Goal: Transaction & Acquisition: Purchase product/service

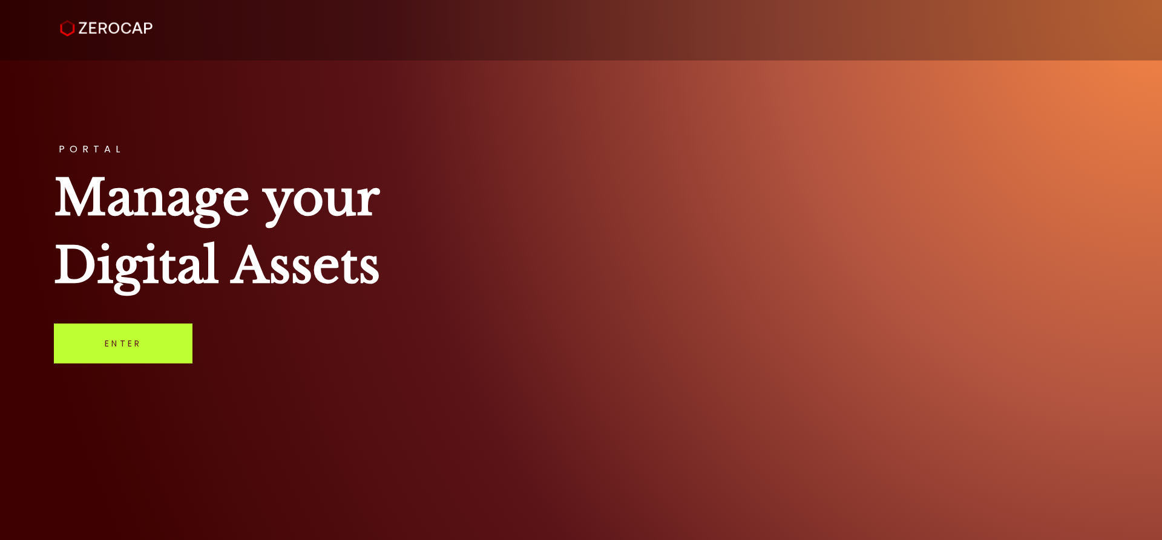
click at [112, 353] on link "Enter" at bounding box center [123, 344] width 139 height 40
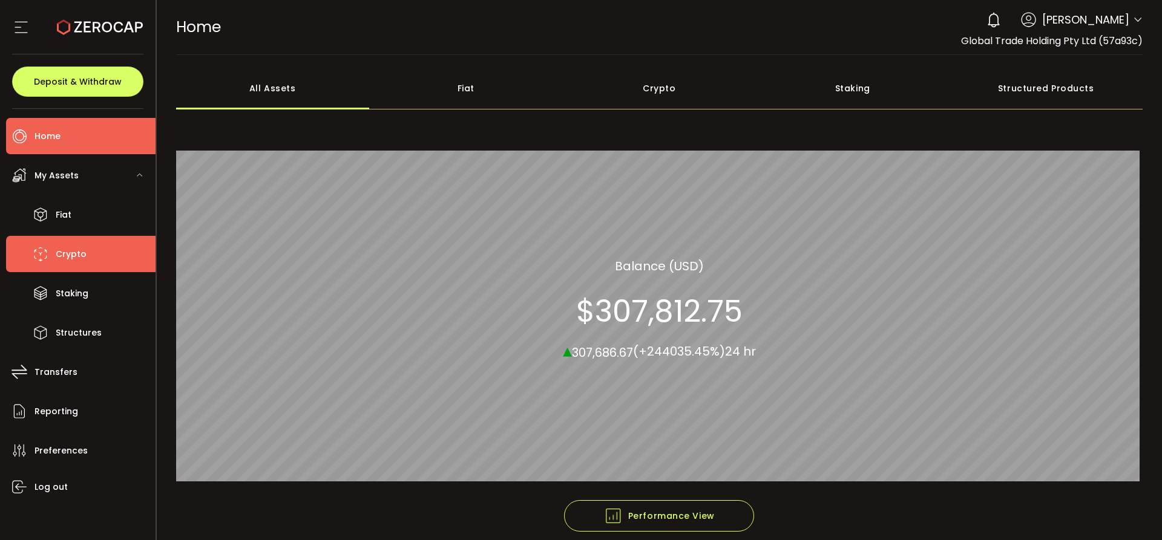
click at [68, 258] on span "Crypto" at bounding box center [71, 255] width 31 height 18
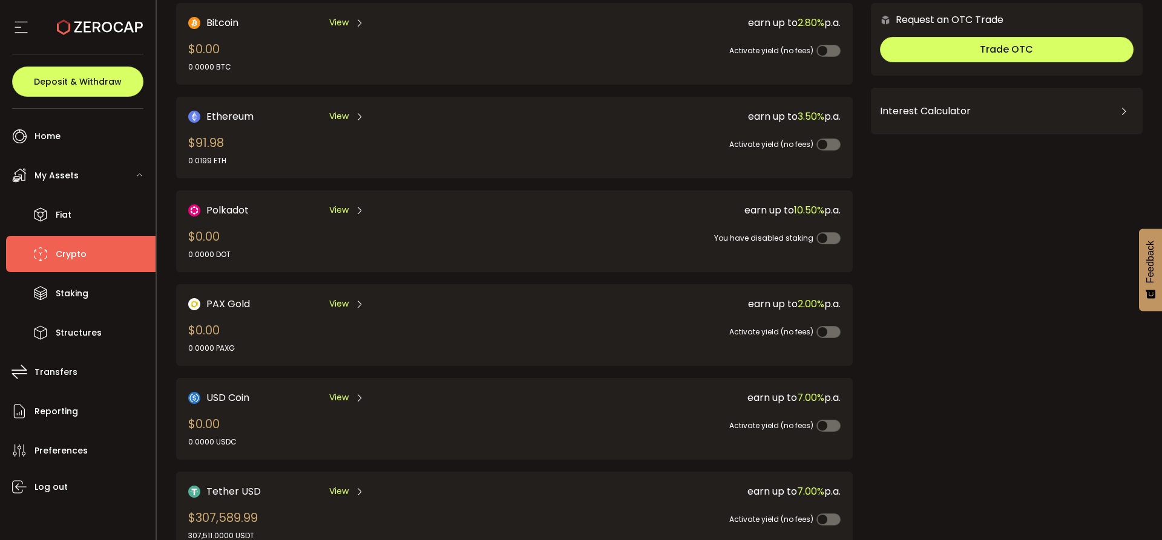
scroll to position [363, 0]
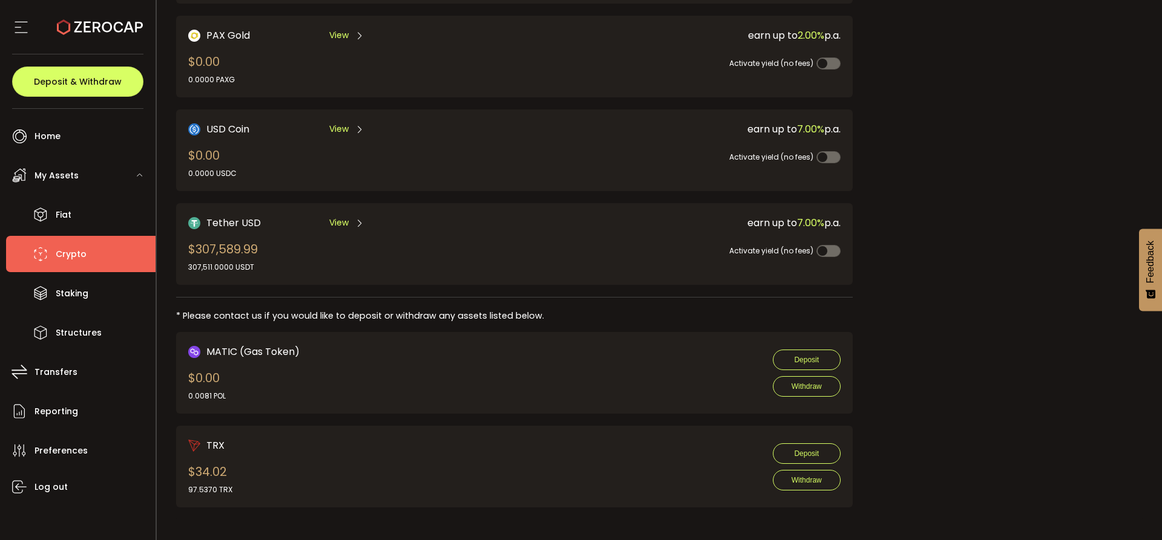
click at [338, 223] on span "View" at bounding box center [338, 223] width 19 height 13
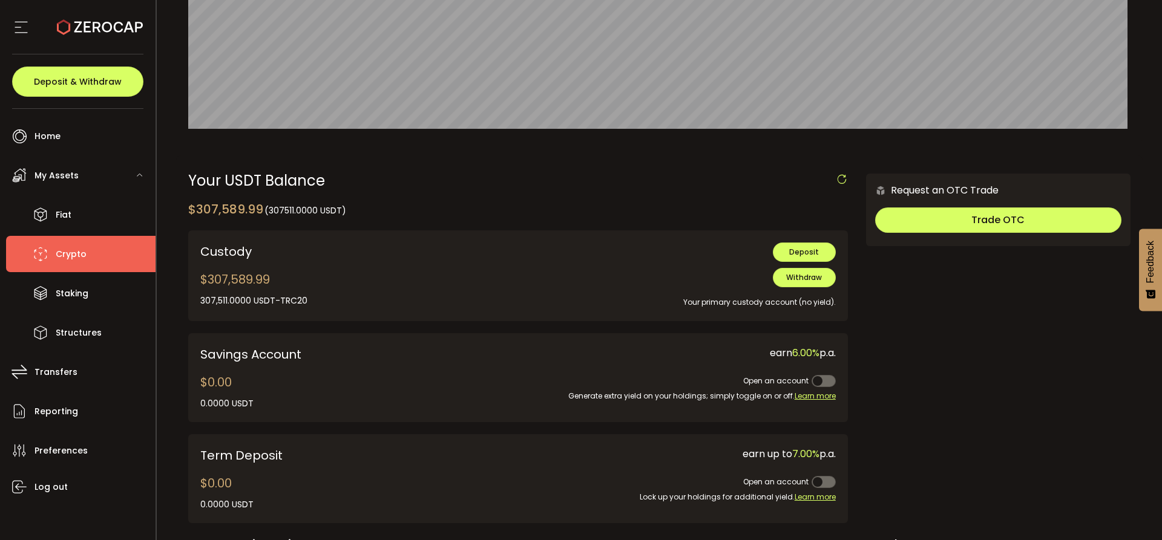
scroll to position [242, 0]
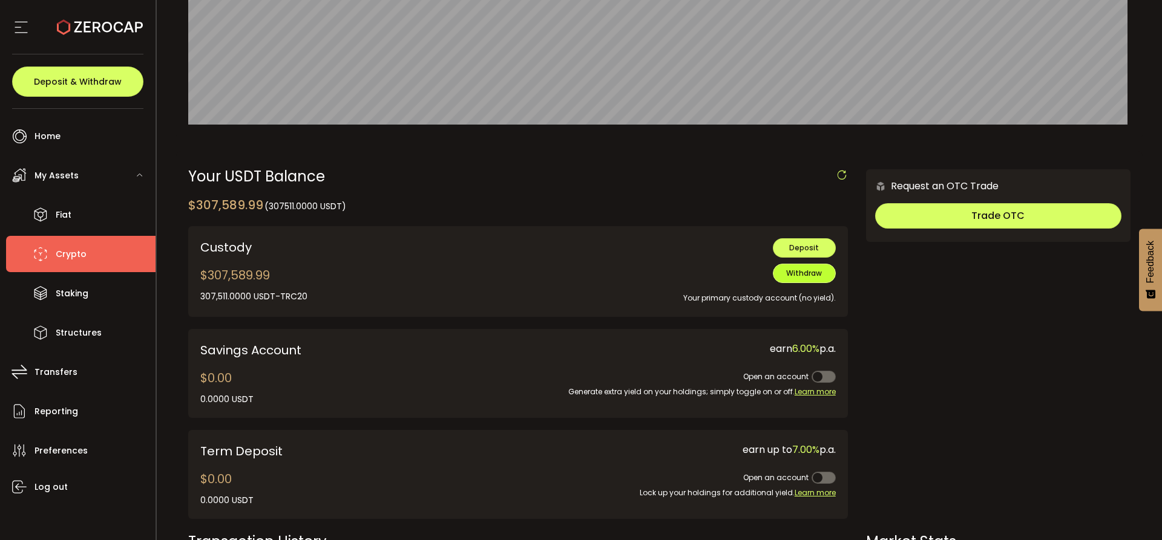
click at [802, 275] on span "Withdraw" at bounding box center [804, 273] width 36 height 10
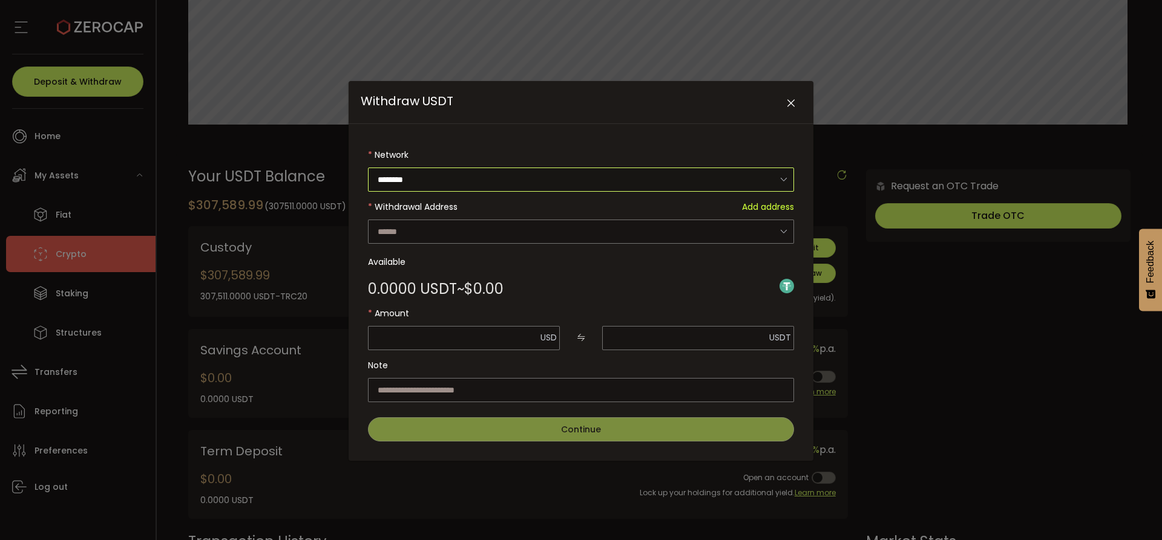
click at [505, 187] on input "********" at bounding box center [581, 180] width 426 height 24
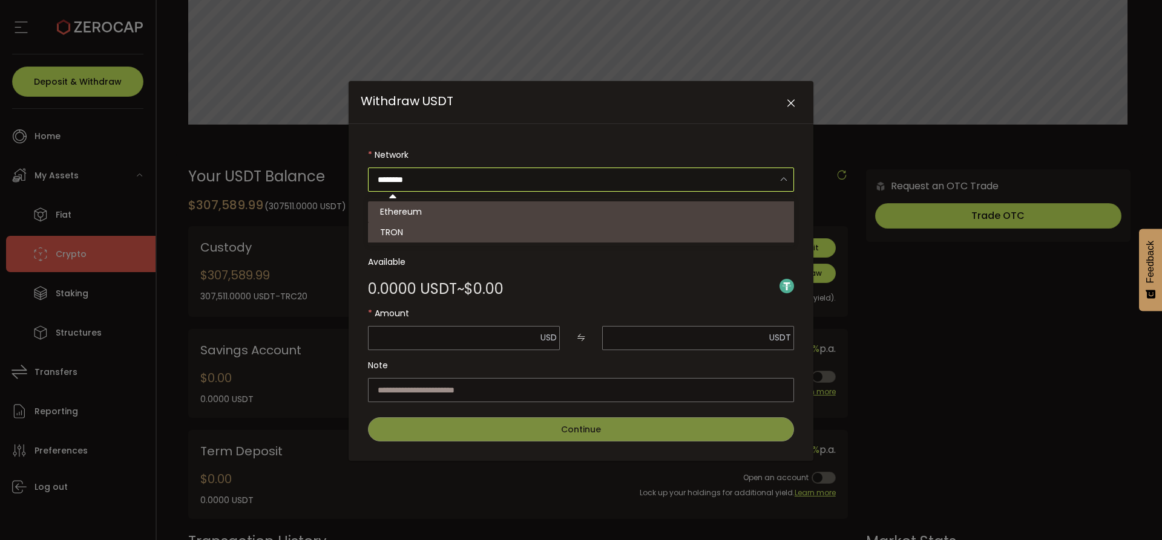
click at [472, 229] on li "TRON" at bounding box center [583, 232] width 430 height 21
type input "****"
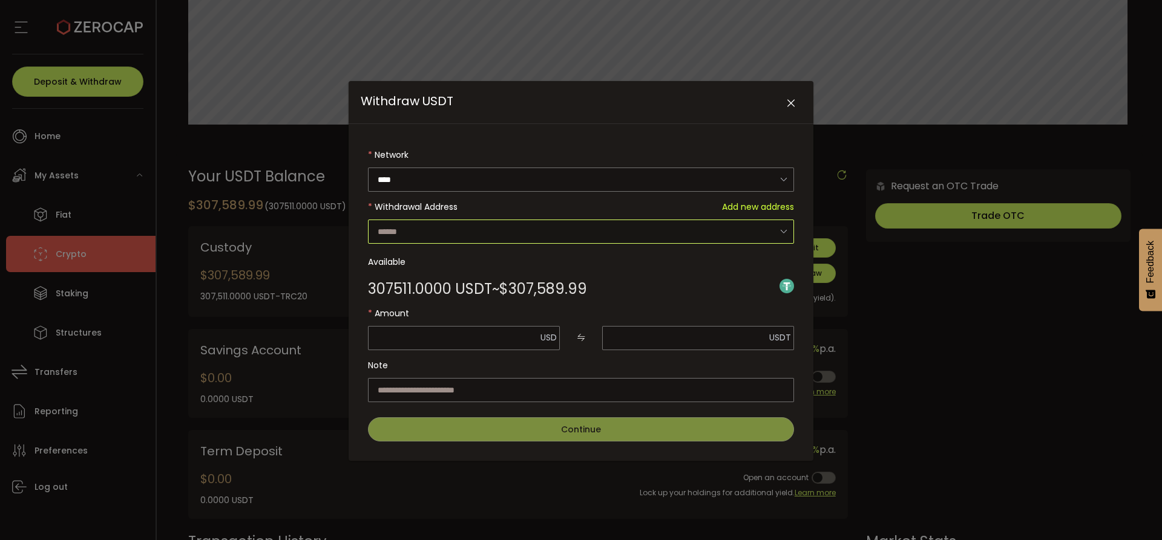
click at [472, 234] on input "Withdraw USDT" at bounding box center [581, 232] width 426 height 24
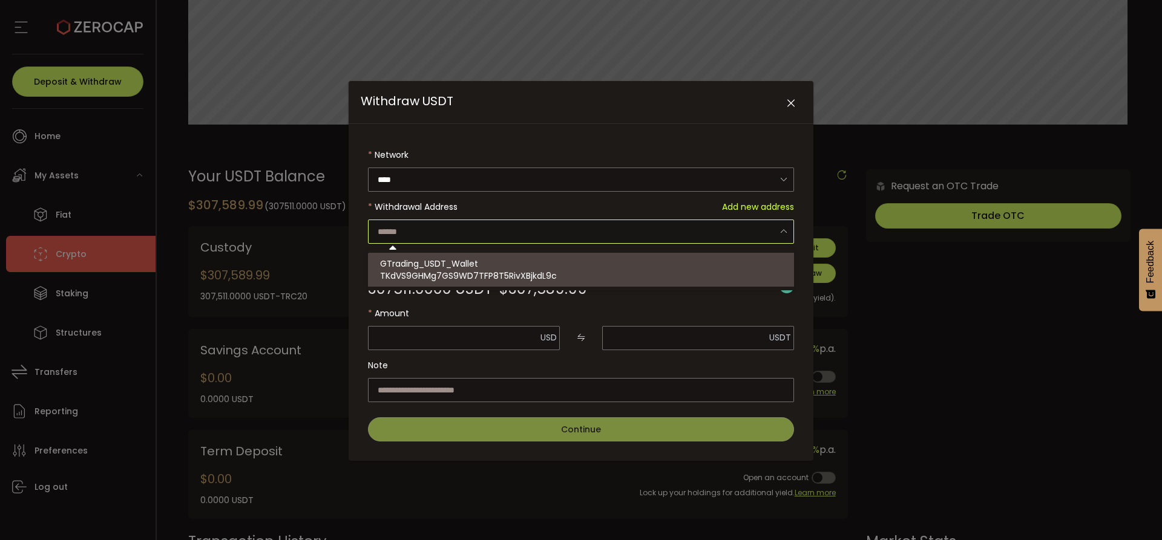
click at [472, 275] on span "TKdVS9GHMg7GS9WD7TFP8T5RivXBjkdL9c" at bounding box center [468, 276] width 177 height 12
type input "**********"
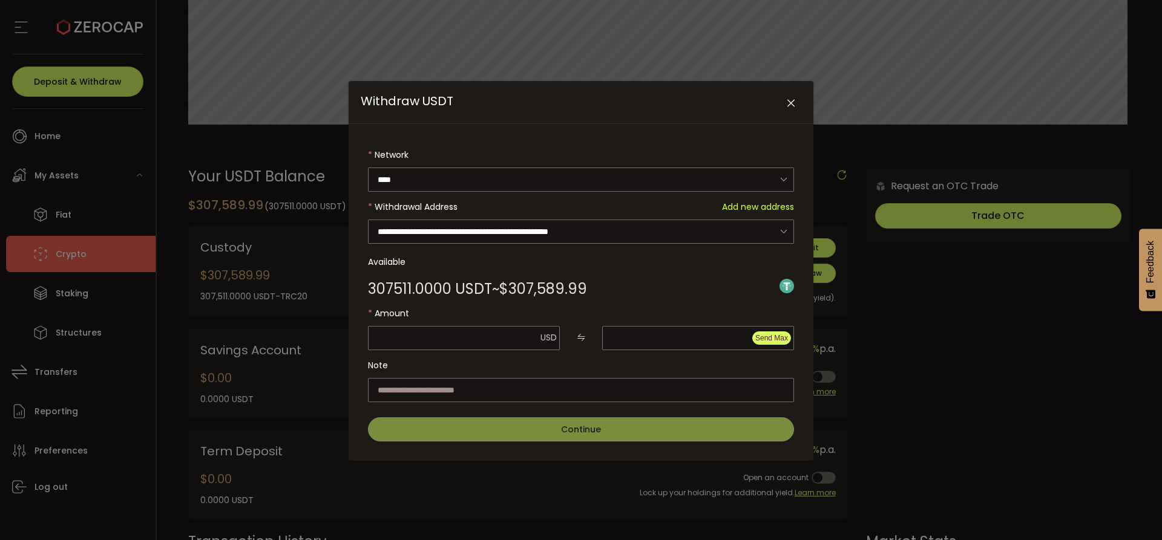
click at [762, 341] on span "Send Max" at bounding box center [771, 338] width 33 height 8
type input "*********"
type input "********"
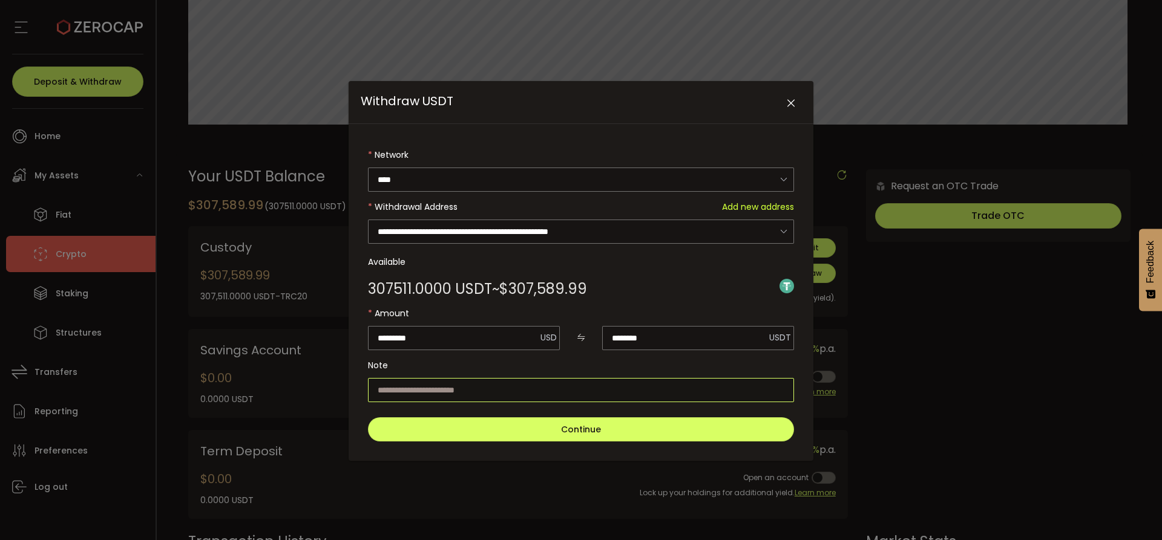
click at [551, 386] on input "Withdraw USDT" at bounding box center [581, 390] width 426 height 24
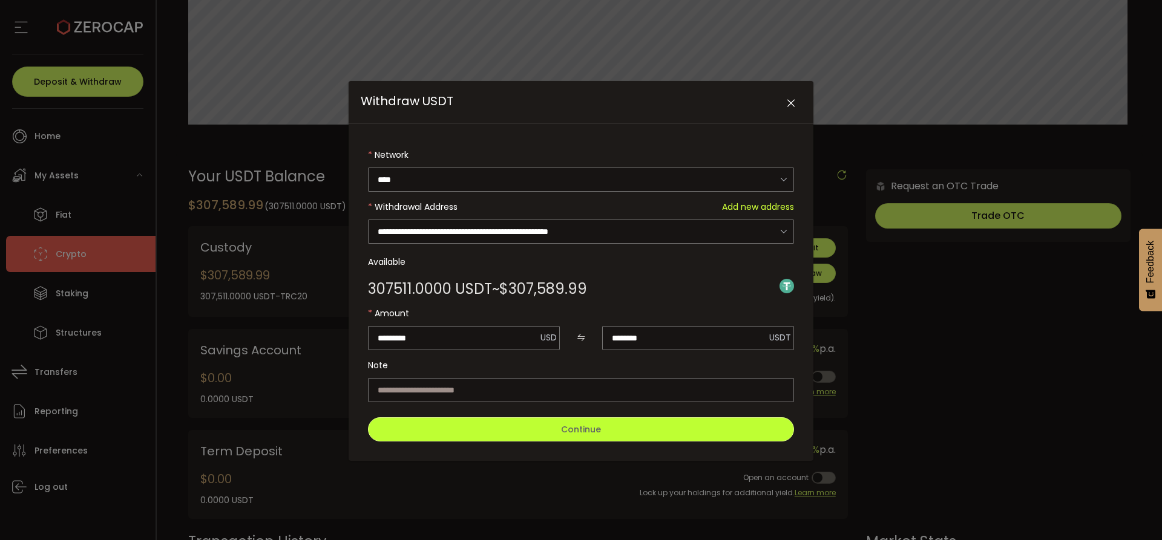
click at [563, 424] on span "Continue" at bounding box center [581, 430] width 40 height 12
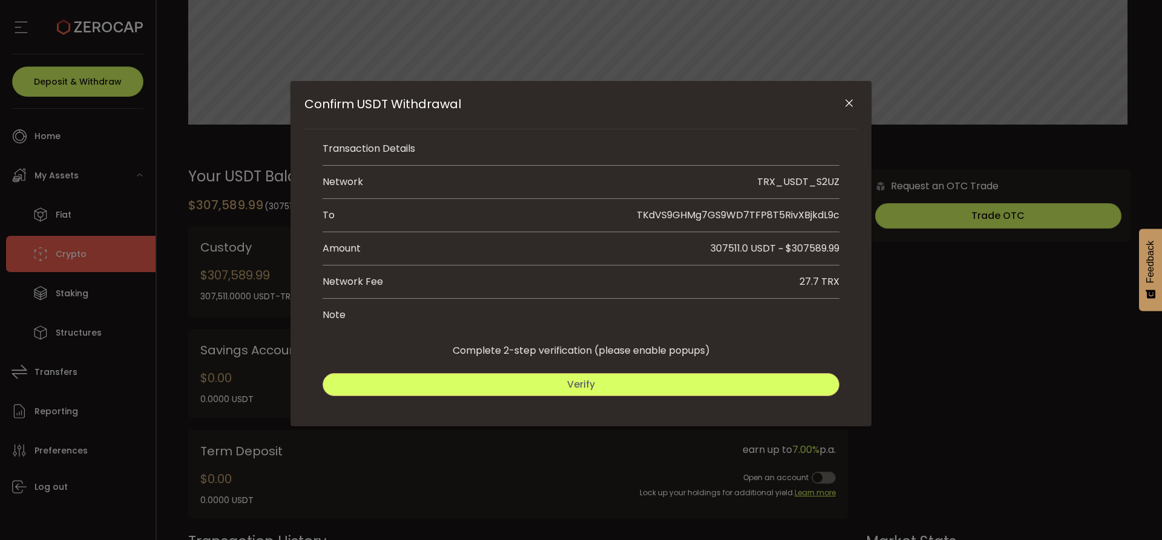
click at [626, 387] on button "Verify" at bounding box center [581, 384] width 517 height 23
click at [720, 382] on span "Submit" at bounding box center [711, 385] width 35 height 14
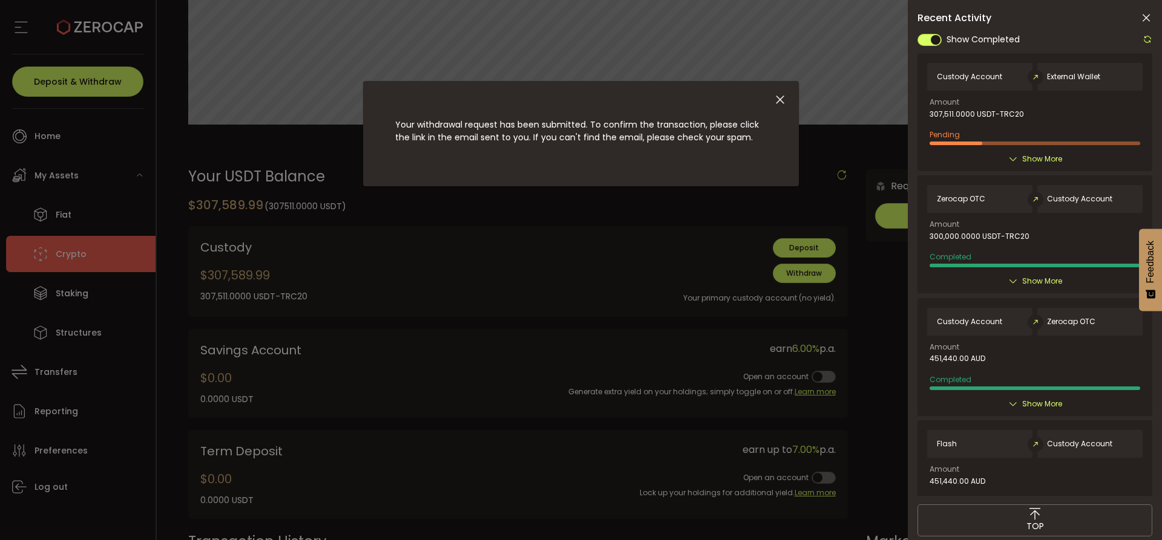
click at [1152, 38] on icon at bounding box center [1148, 39] width 10 height 10
click at [1147, 39] on div at bounding box center [1034, 264] width 235 height 464
click at [1142, 18] on icon at bounding box center [1146, 18] width 12 height 12
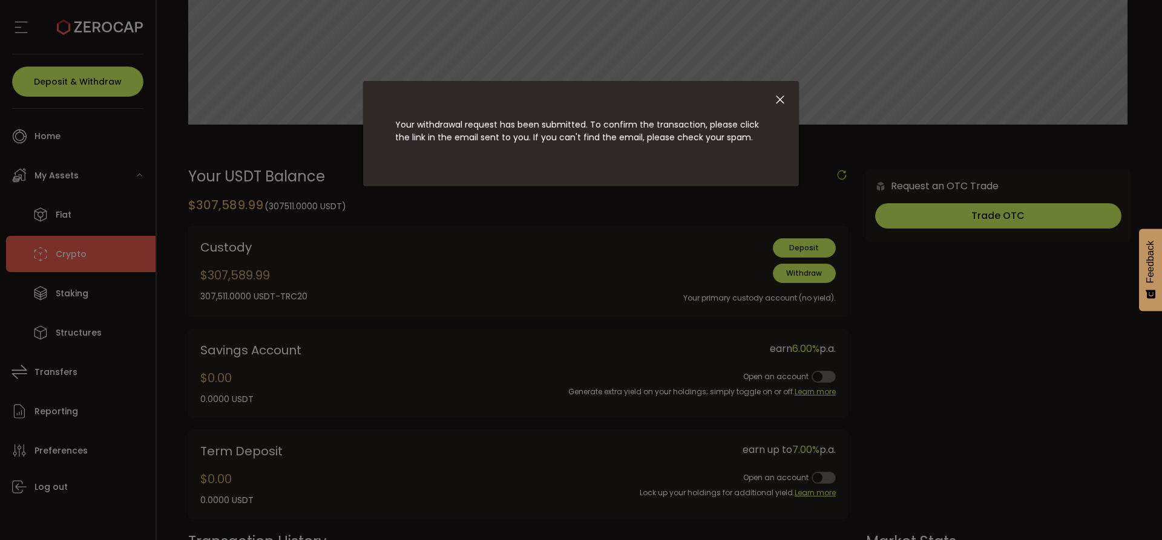
click at [784, 90] on div "dialog" at bounding box center [581, 96] width 408 height 31
click at [784, 102] on icon "Close" at bounding box center [779, 99] width 13 height 13
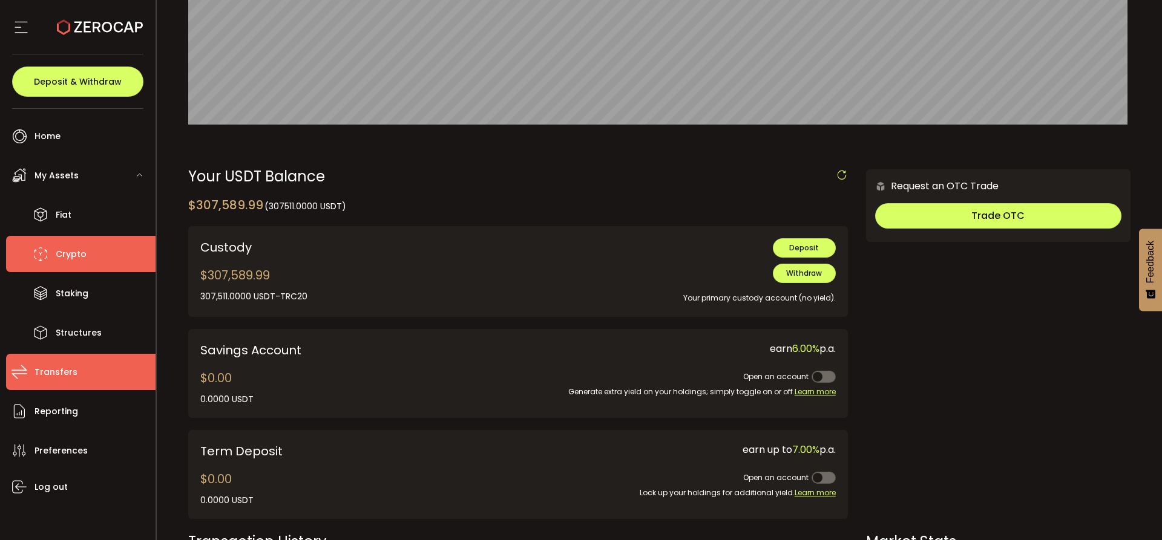
click at [57, 366] on span "Transfers" at bounding box center [55, 373] width 43 height 18
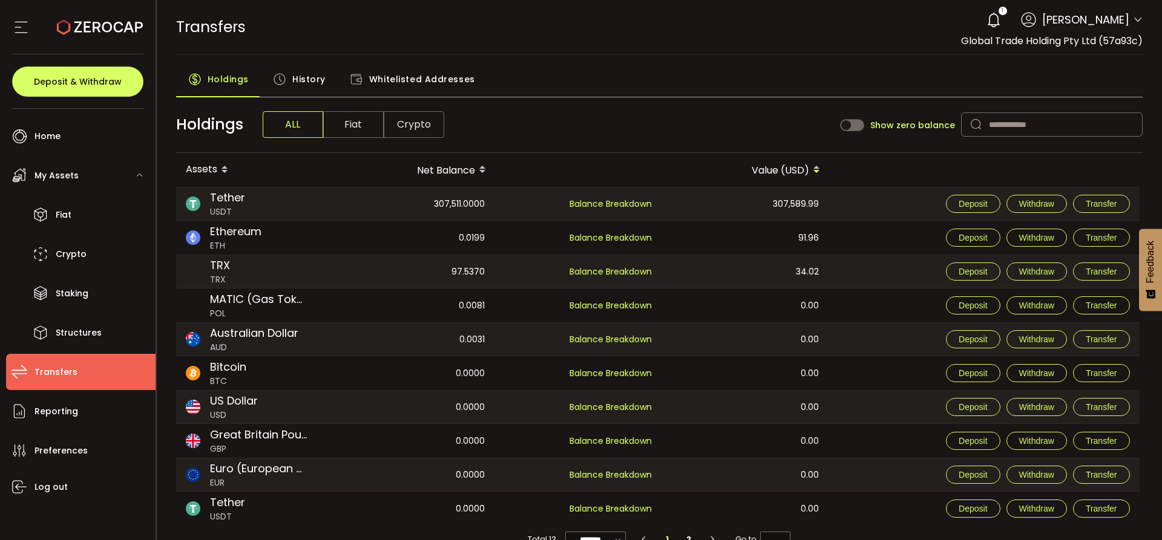
click at [298, 73] on span "History" at bounding box center [308, 79] width 33 height 24
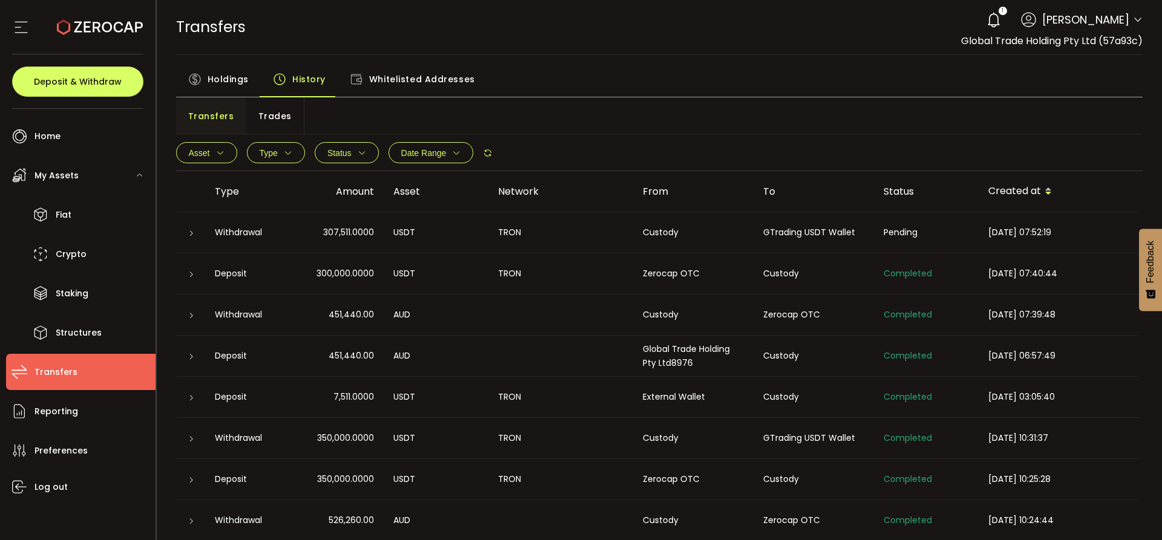
click at [191, 236] on icon at bounding box center [191, 233] width 7 height 7
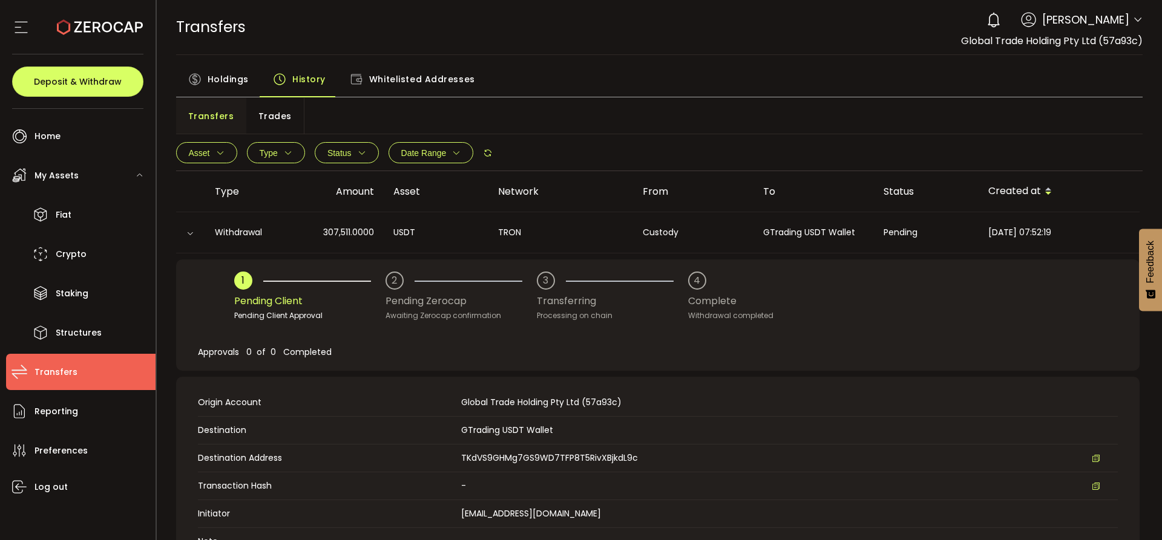
click at [50, 367] on span "Transfers" at bounding box center [55, 373] width 43 height 18
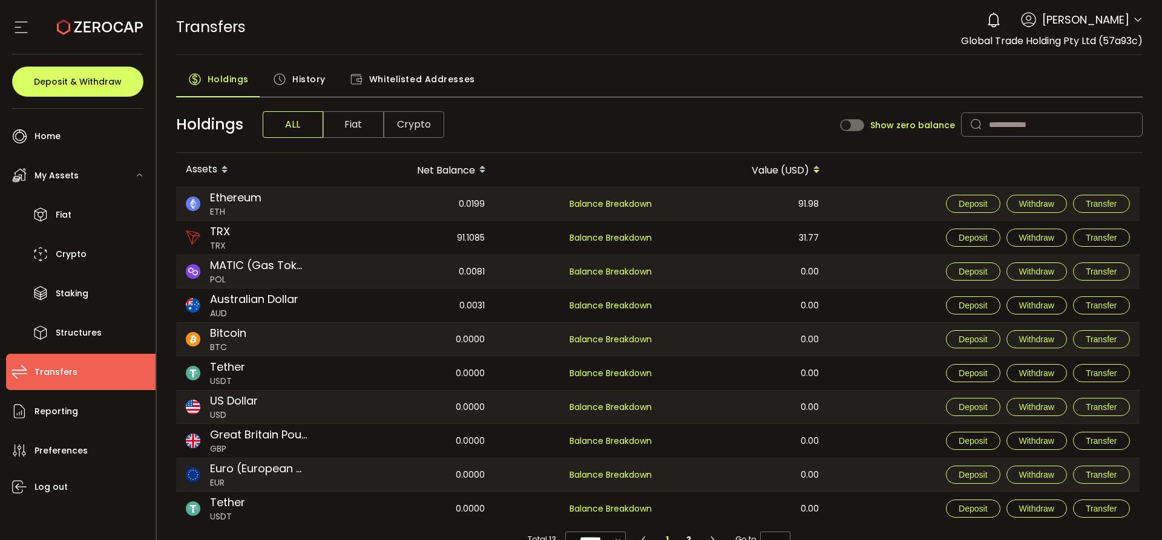
click at [308, 71] on span "History" at bounding box center [308, 79] width 33 height 24
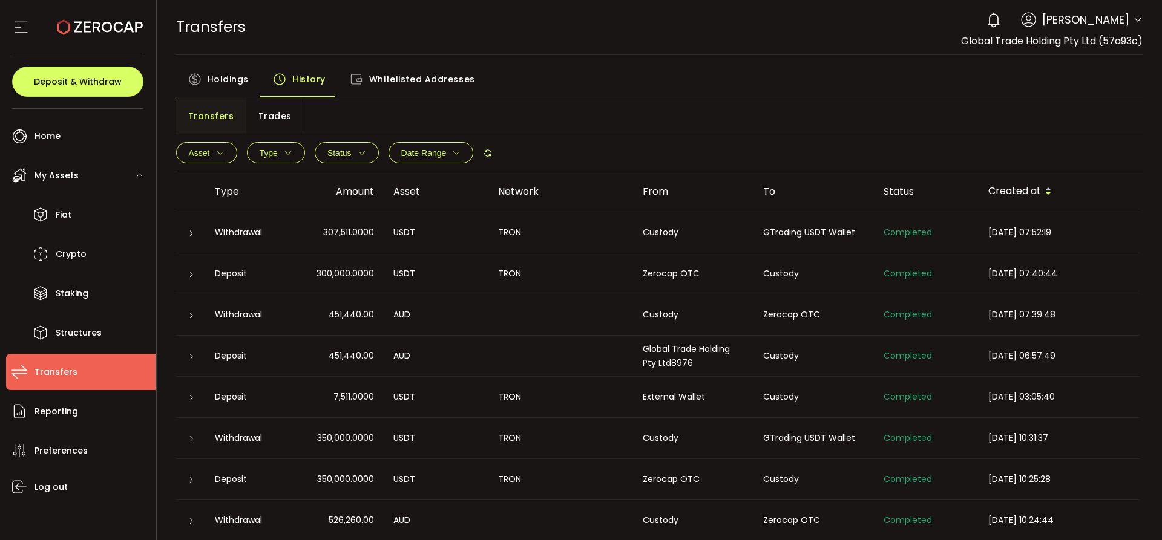
click at [188, 234] on icon at bounding box center [191, 233] width 7 height 7
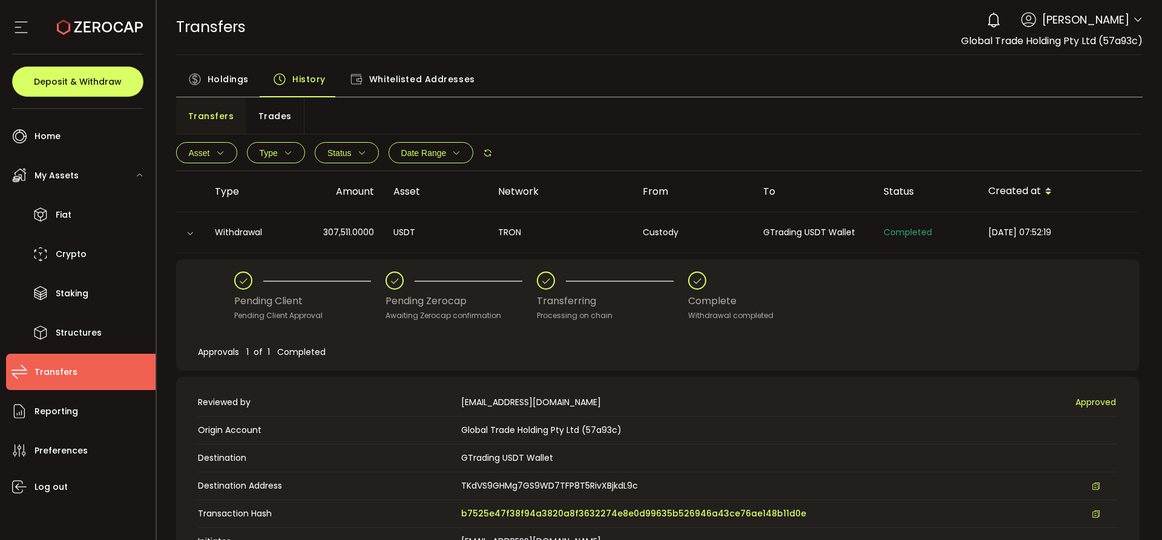
click at [1129, 21] on div "0 Kashif Ahmed Account Global Trade Holding Pty Ltd (57a93c) Preferences Report…" at bounding box center [1061, 20] width 162 height 27
click at [1133, 19] on icon at bounding box center [1138, 20] width 10 height 10
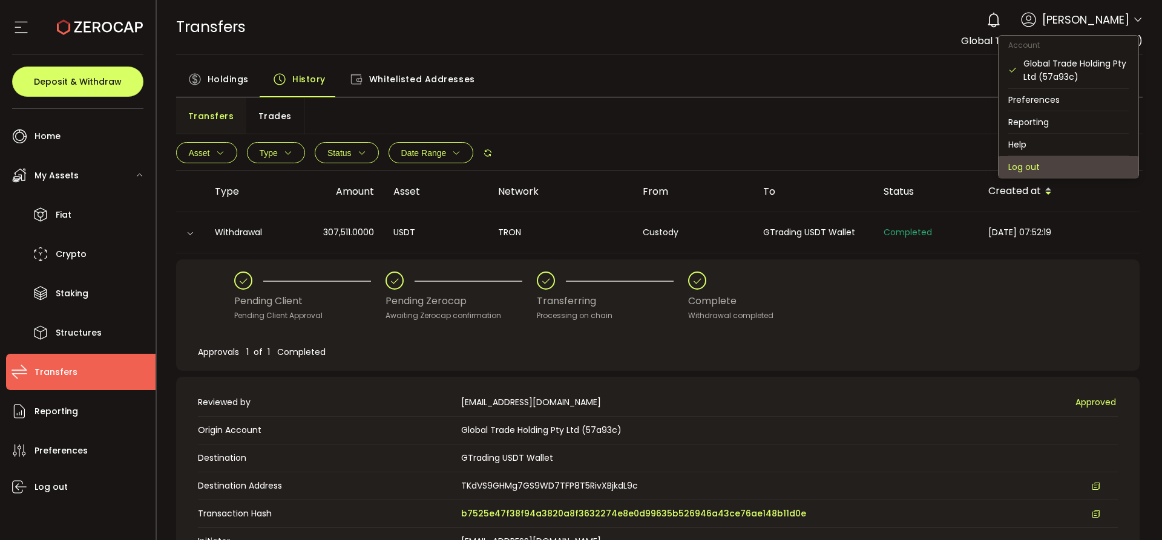
click at [1032, 165] on li "Log out" at bounding box center [1069, 167] width 140 height 22
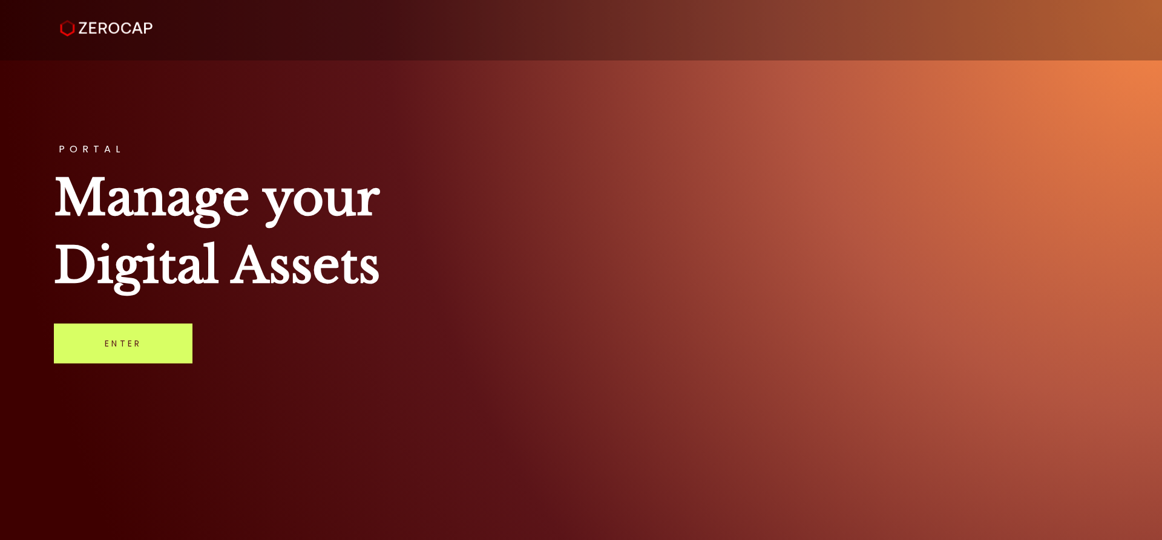
click at [478, 248] on h1 "Manage your Digital Assets" at bounding box center [581, 232] width 1054 height 136
click at [844, 367] on div "PORTAL Manage your Digital Assets Enter" at bounding box center [581, 270] width 1162 height 540
